Goal: Contribute content

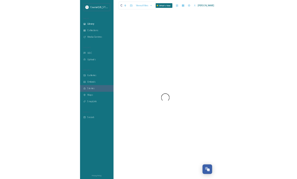
scroll to position [91, 0]
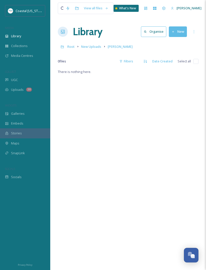
click at [178, 32] on button "New" at bounding box center [178, 31] width 18 height 10
click at [178, 44] on span "File Upload" at bounding box center [175, 43] width 17 height 5
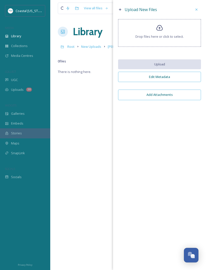
click at [163, 29] on icon at bounding box center [159, 27] width 7 height 7
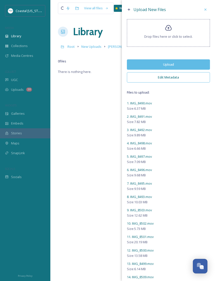
click at [189, 67] on button "Upload" at bounding box center [168, 64] width 83 height 10
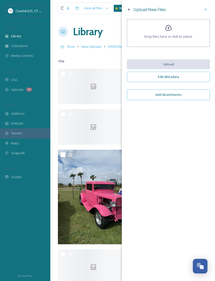
click at [172, 33] on div "Drop files here or click to select." at bounding box center [168, 33] width 83 height 28
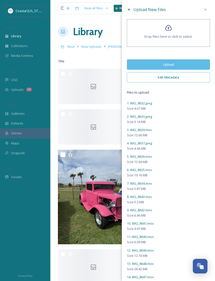
click at [183, 66] on button "Upload" at bounding box center [168, 64] width 83 height 10
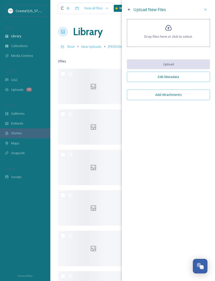
click at [171, 38] on span "Drop files here or click to select." at bounding box center [168, 36] width 48 height 5
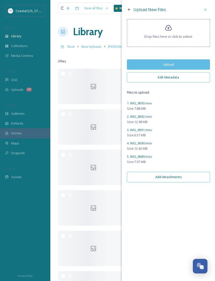
click at [177, 65] on button "Upload" at bounding box center [168, 64] width 83 height 10
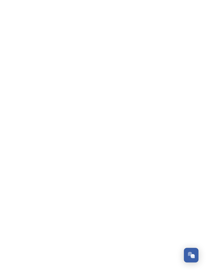
scroll to position [91, 0]
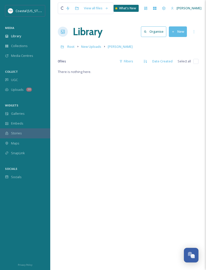
click at [177, 33] on button "New" at bounding box center [178, 31] width 18 height 10
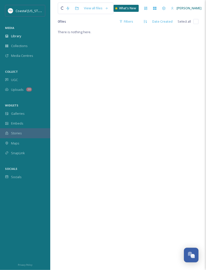
scroll to position [40, 0]
